Goal: Find specific page/section: Find specific page/section

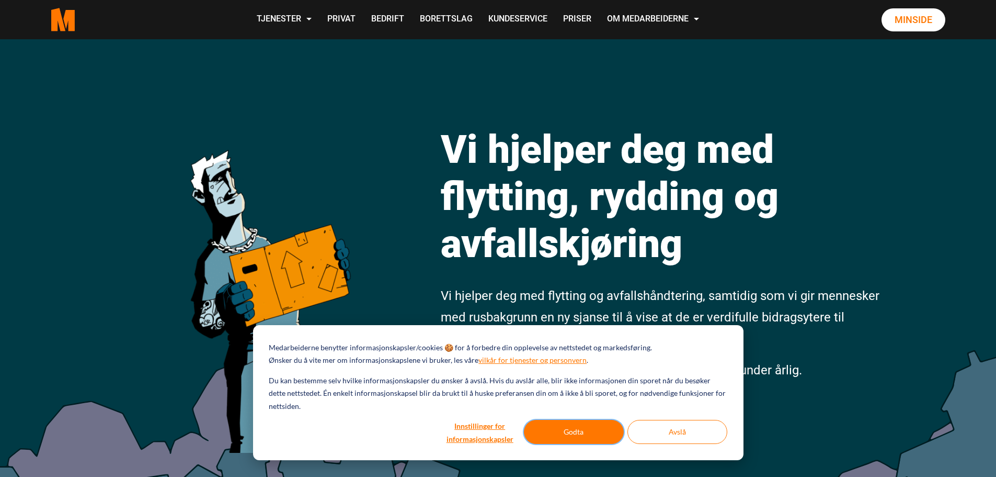
drag, startPoint x: 590, startPoint y: 437, endPoint x: 574, endPoint y: 400, distance: 40.5
click at [590, 437] on button "Godta" at bounding box center [574, 432] width 100 height 24
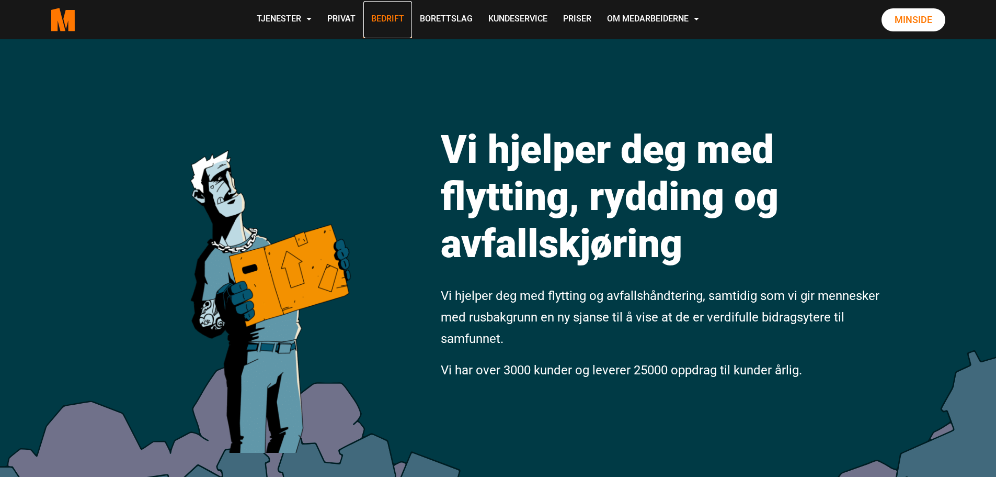
click at [382, 15] on link "Bedrift" at bounding box center [388, 19] width 49 height 37
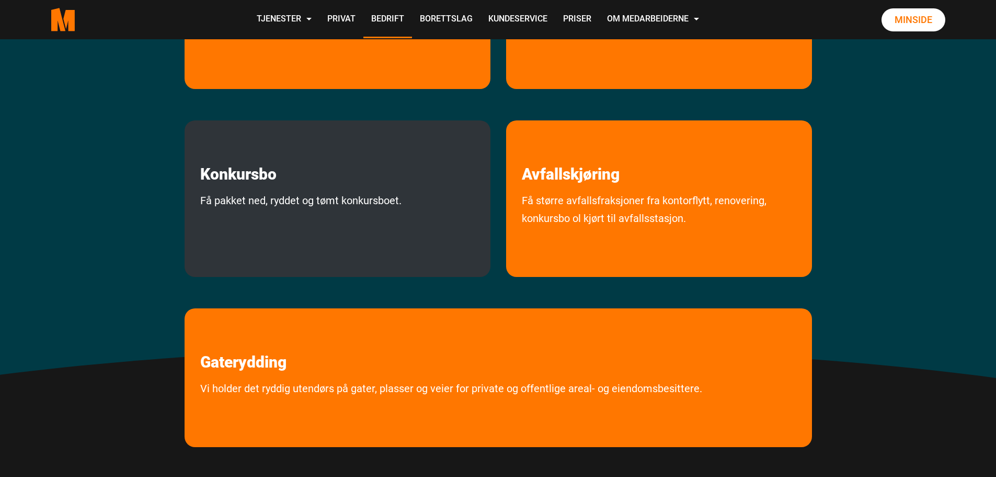
scroll to position [523, 0]
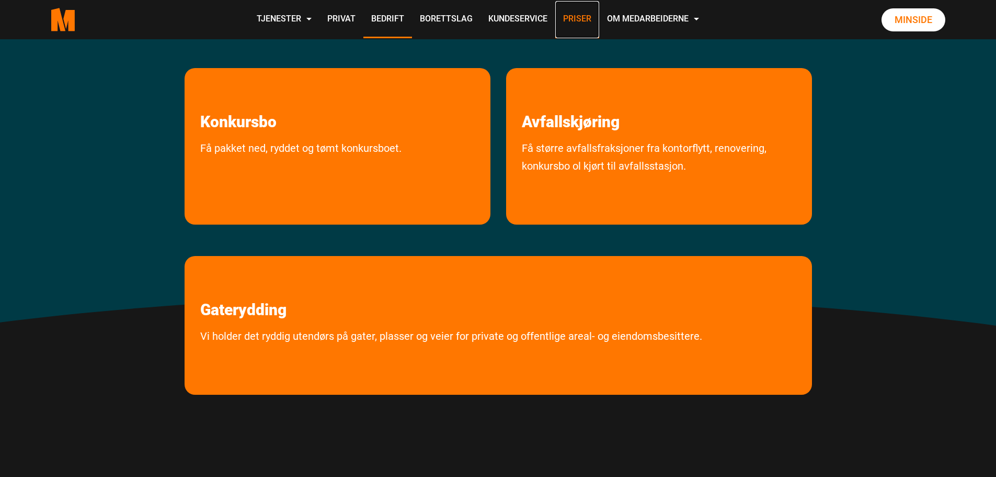
click at [581, 20] on link "Priser" at bounding box center [578, 19] width 44 height 37
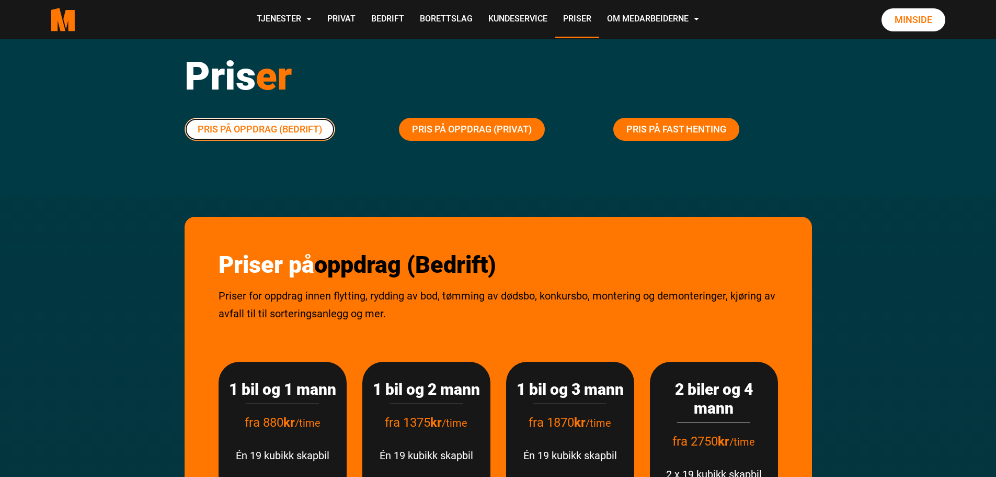
click at [241, 131] on link "Pris på oppdrag (Bedrift)" at bounding box center [260, 129] width 151 height 23
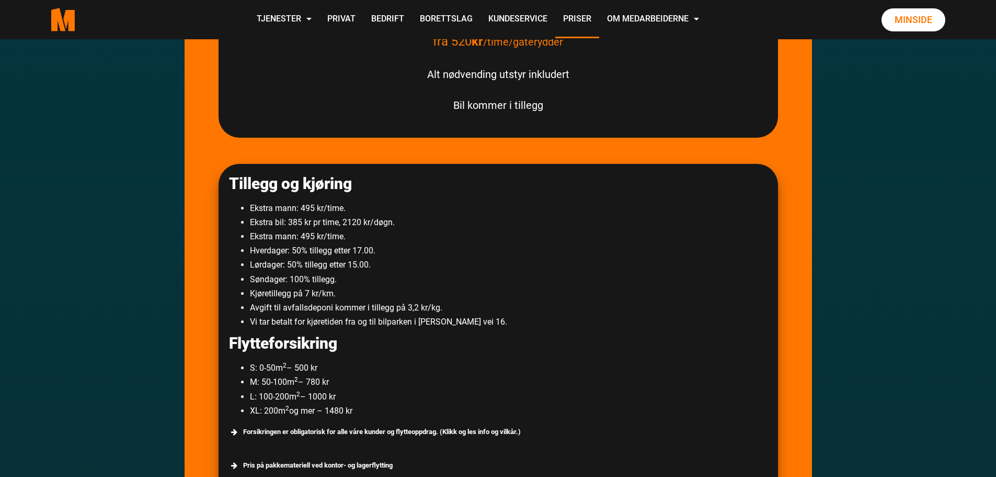
scroll to position [687, 0]
